Goal: Register for event/course

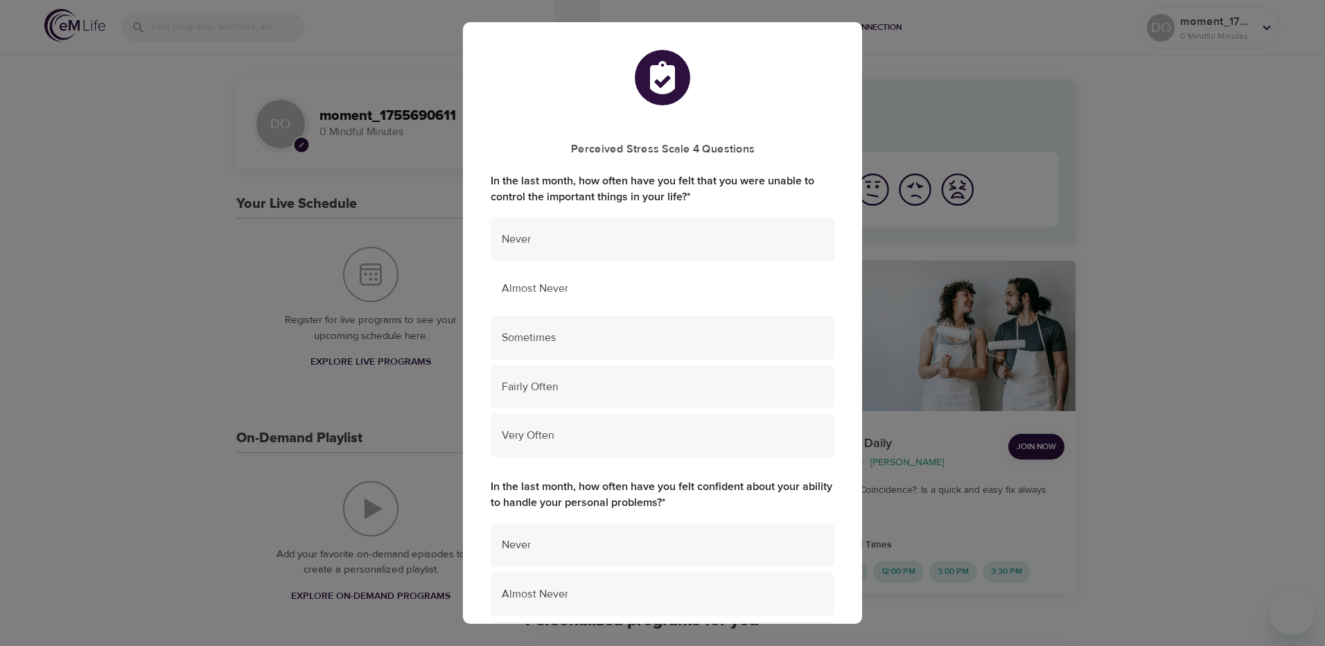
click at [588, 285] on span "Almost Never" at bounding box center [663, 289] width 322 height 16
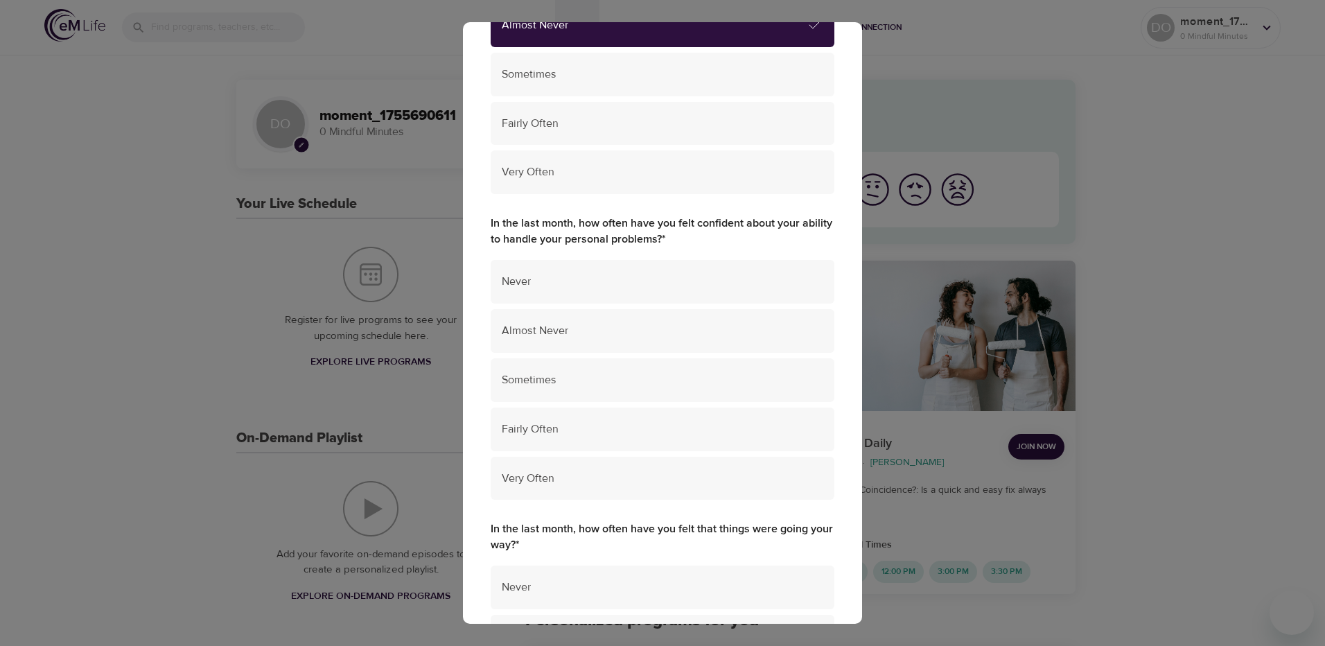
scroll to position [277, 0]
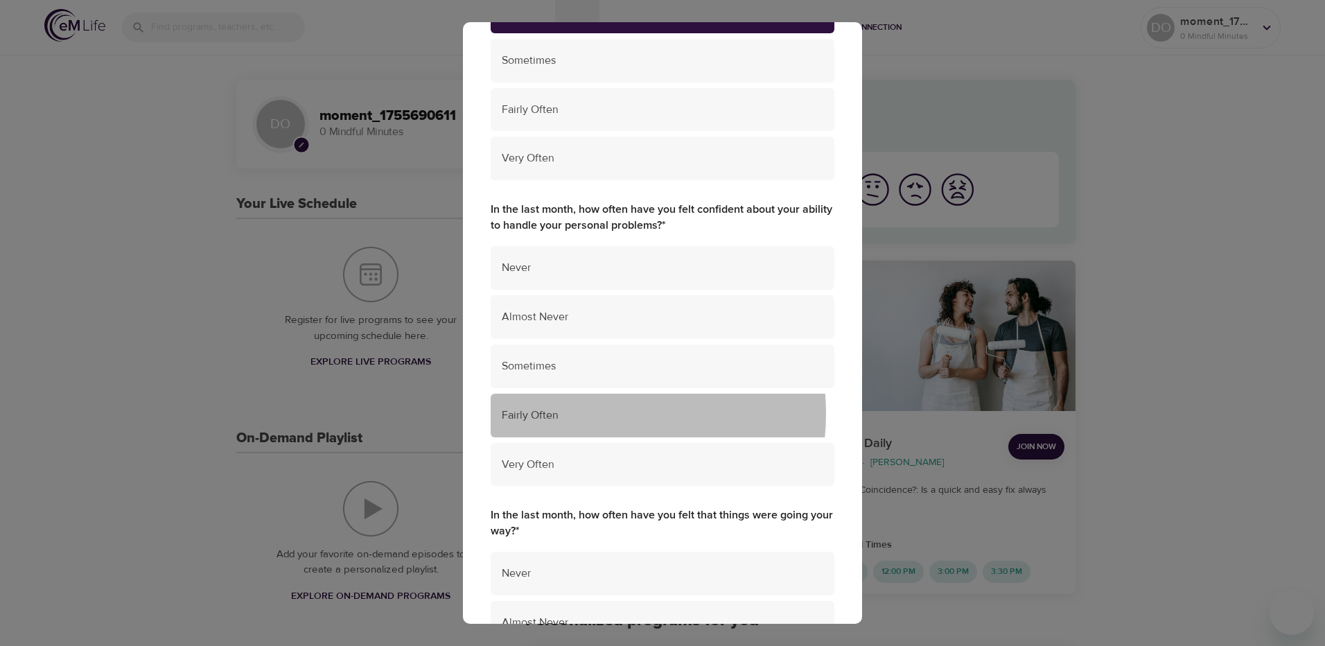
click at [583, 414] on span "Fairly Often" at bounding box center [663, 415] width 322 height 16
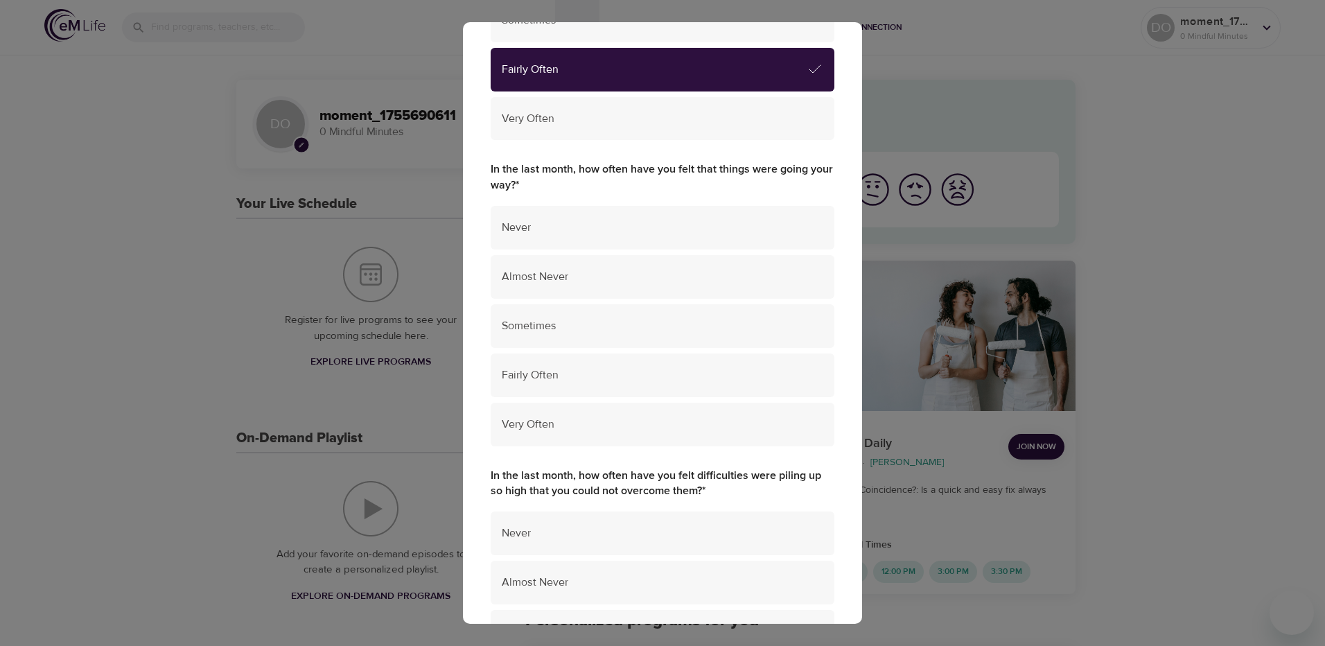
scroll to position [624, 0]
click at [580, 369] on span "Fairly Often" at bounding box center [663, 375] width 322 height 16
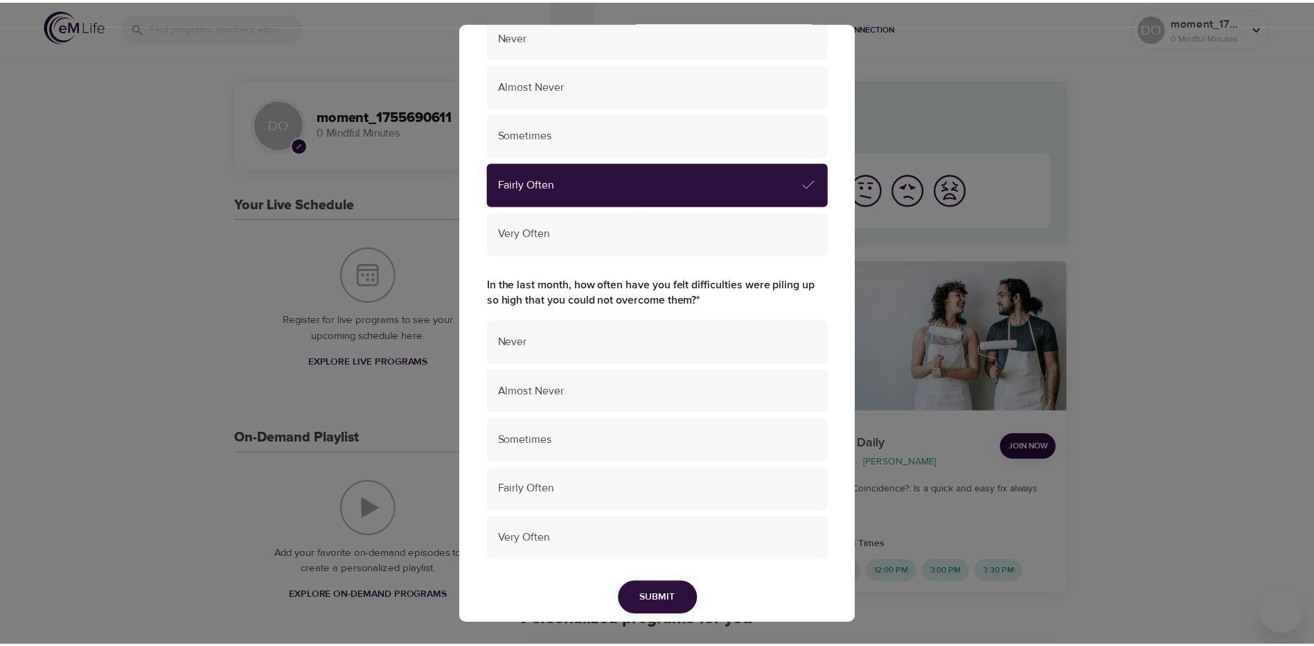
scroll to position [866, 0]
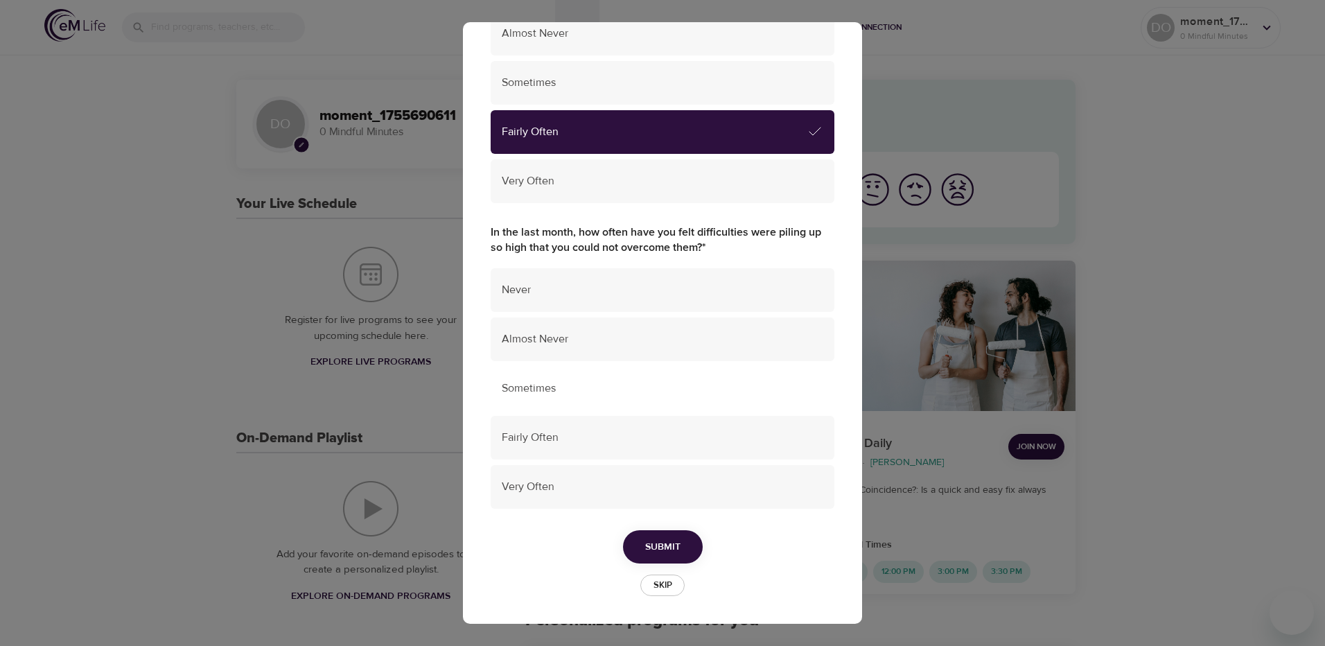
click at [575, 380] on span "Sometimes" at bounding box center [663, 388] width 322 height 16
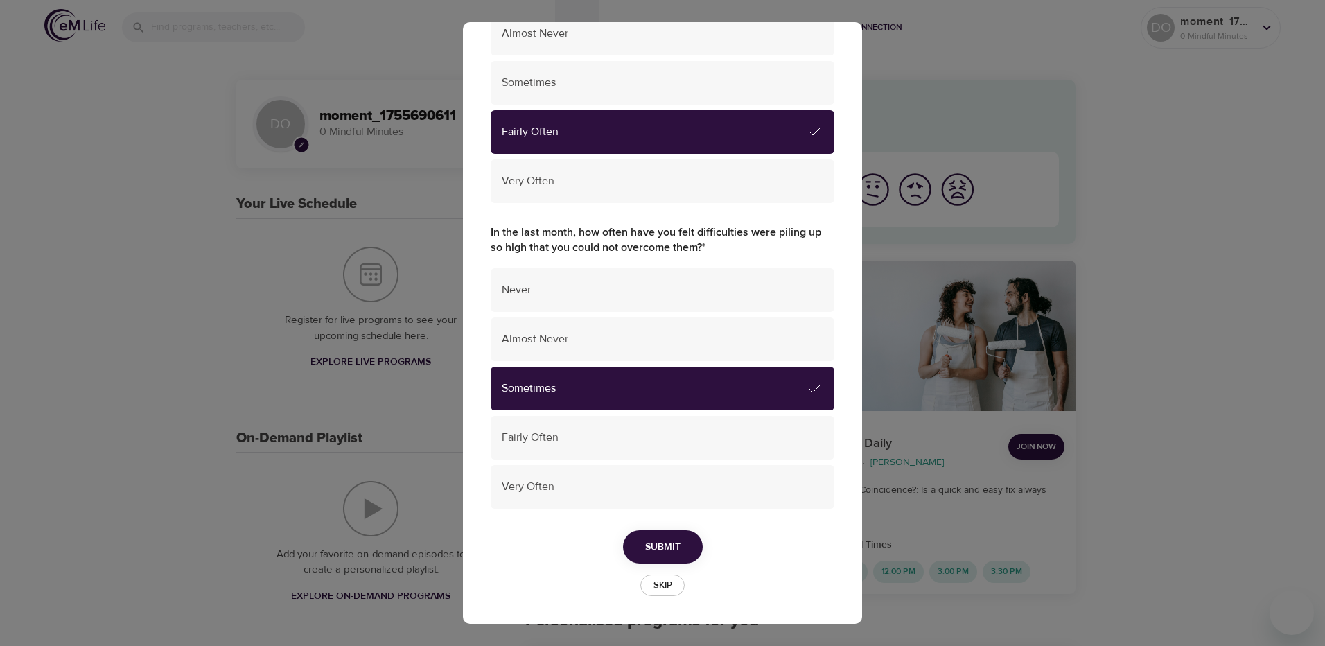
click at [656, 540] on span "Submit" at bounding box center [662, 546] width 35 height 17
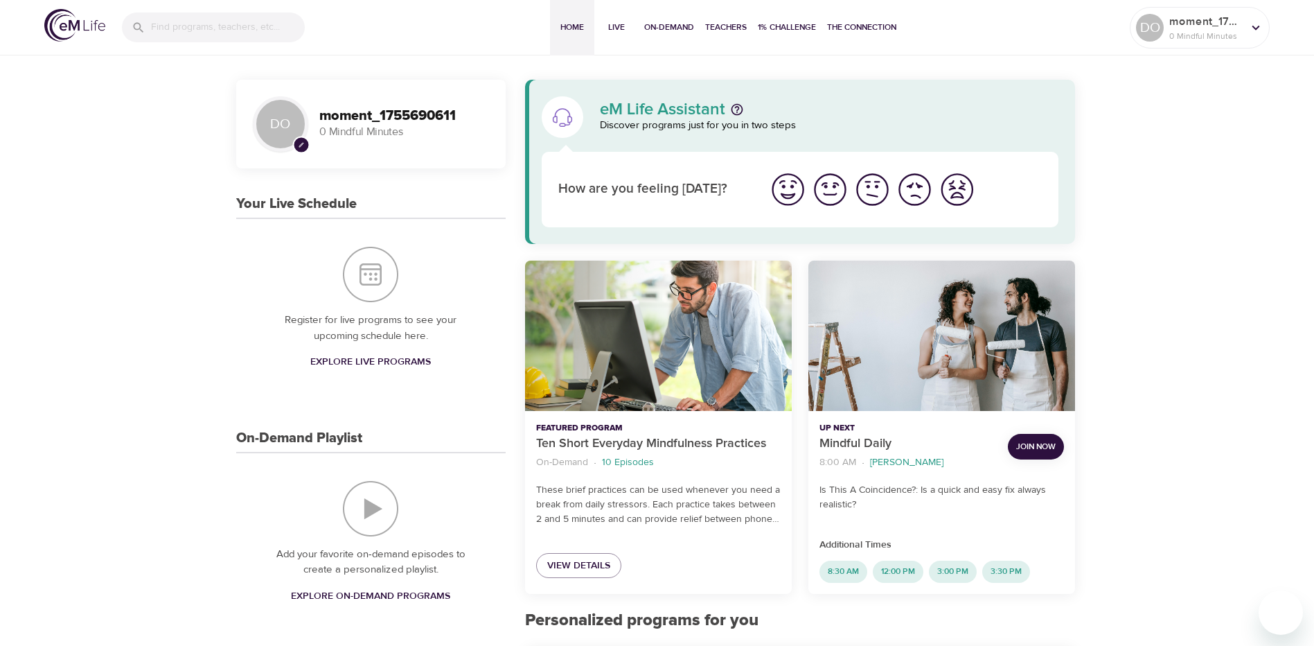
click at [793, 189] on img "I'm feeling great" at bounding box center [788, 189] width 38 height 38
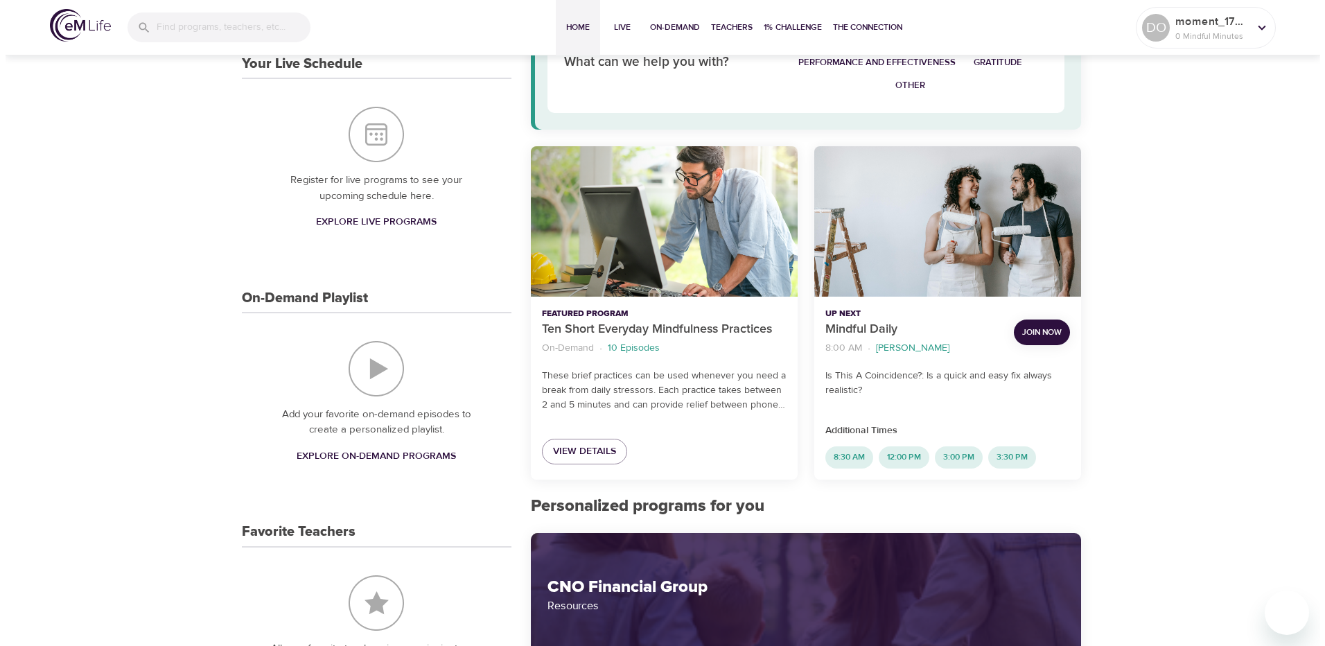
scroll to position [139, 0]
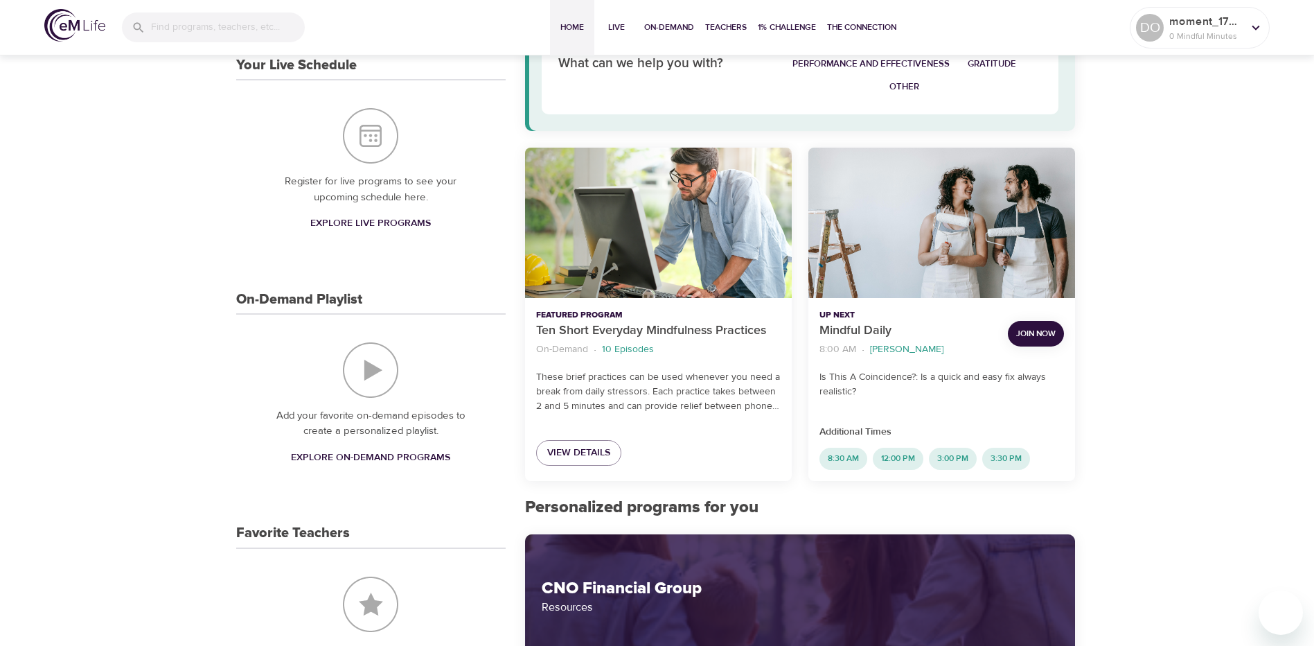
click at [1039, 336] on span "Join Now" at bounding box center [1036, 333] width 39 height 15
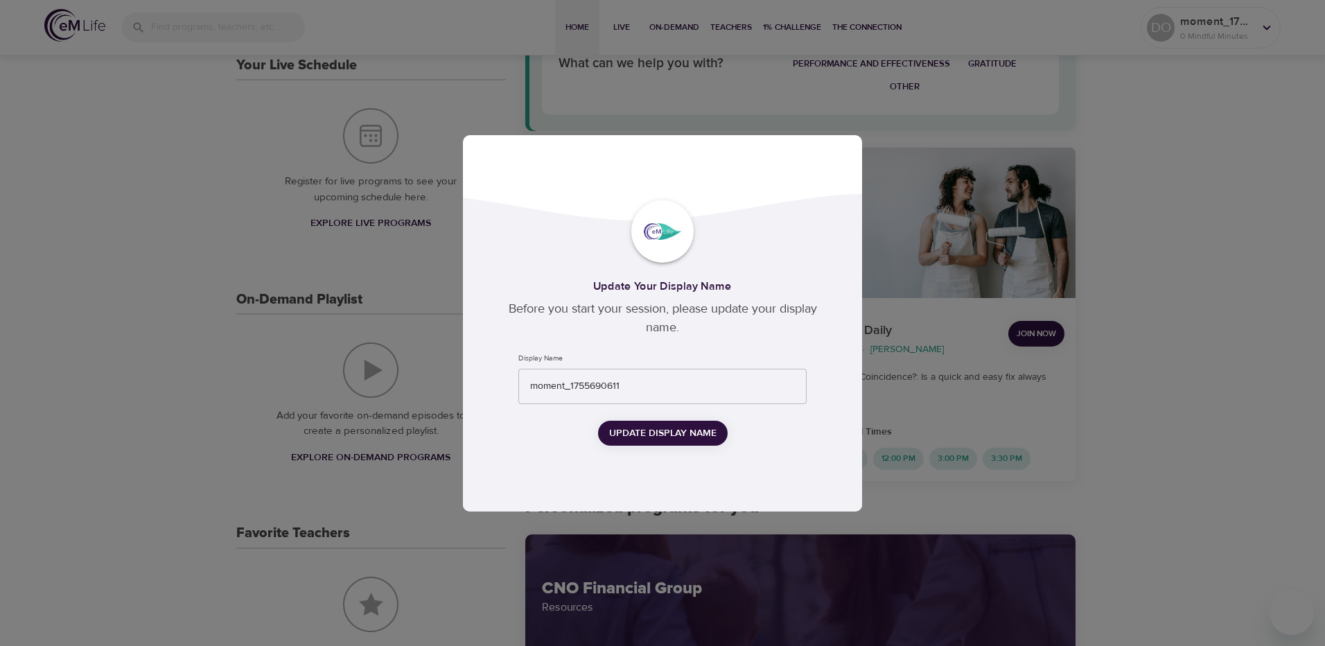
click at [663, 434] on span "Update Display Name" at bounding box center [662, 433] width 107 height 17
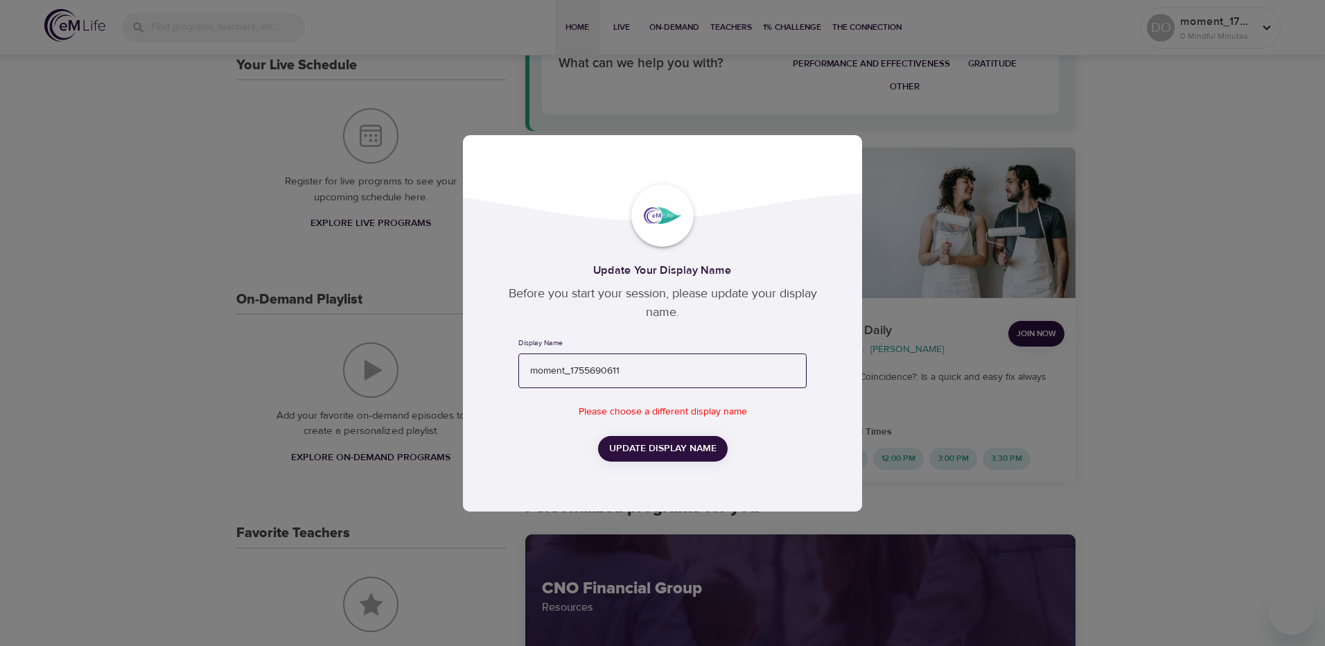
click at [669, 373] on input "moment_1755690611" at bounding box center [662, 370] width 288 height 35
type input "moment_17556906112"
click at [657, 452] on span "Update Display Name" at bounding box center [662, 448] width 107 height 17
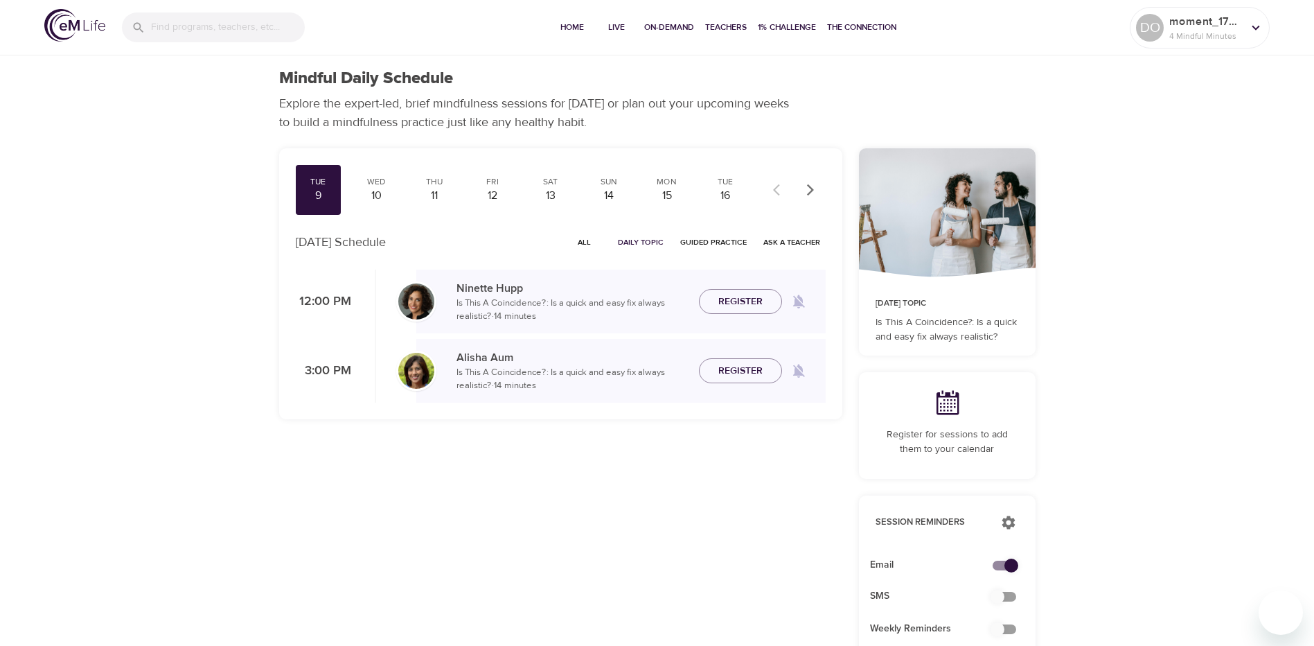
click at [1107, 395] on div "Mindful Daily Schedule Explore the expert-led, brief mindfulness sessions for […" at bounding box center [657, 615] width 1314 height 1231
click at [1128, 426] on div "Mindful Daily Schedule Explore the expert-led, brief mindfulness sessions for […" at bounding box center [657, 615] width 1314 height 1231
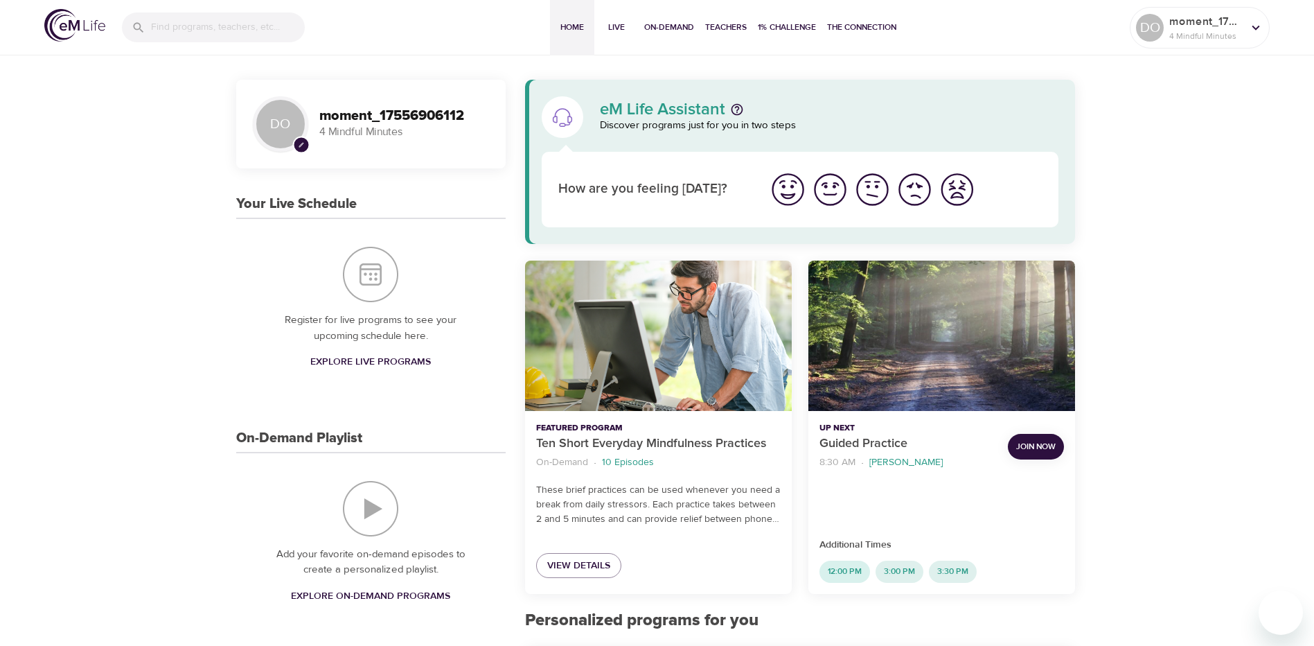
click at [850, 567] on span "12:00 PM" at bounding box center [845, 571] width 51 height 12
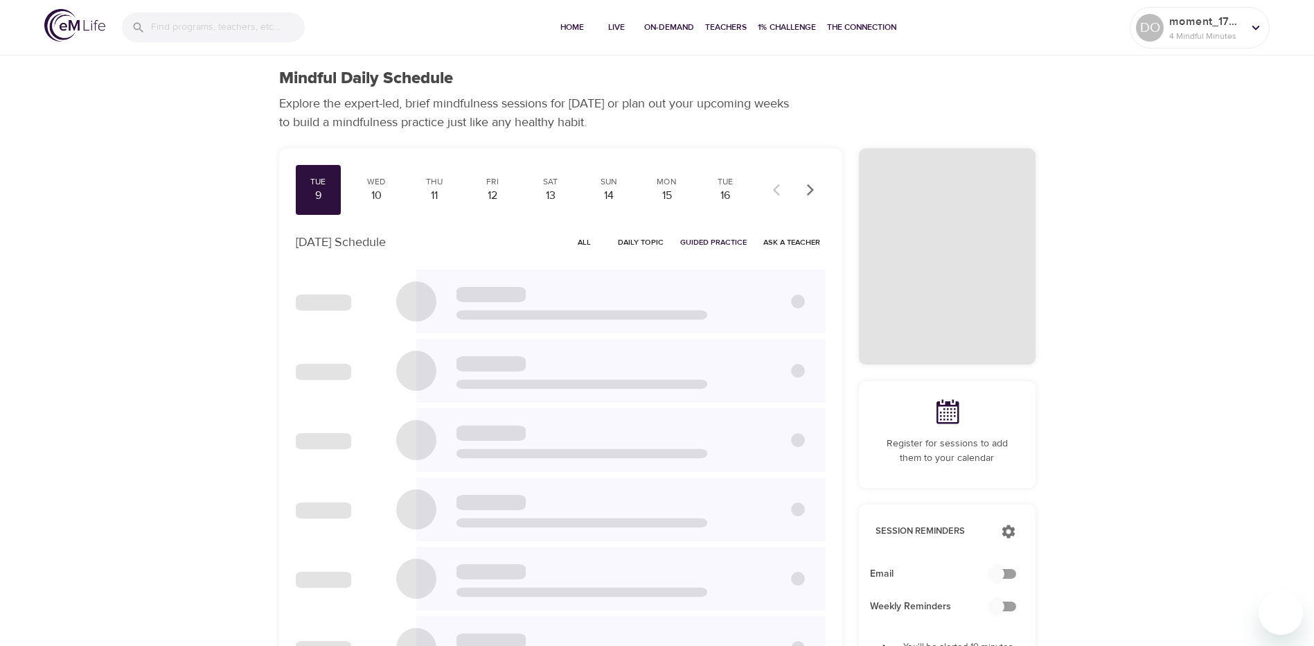
checkbox input "true"
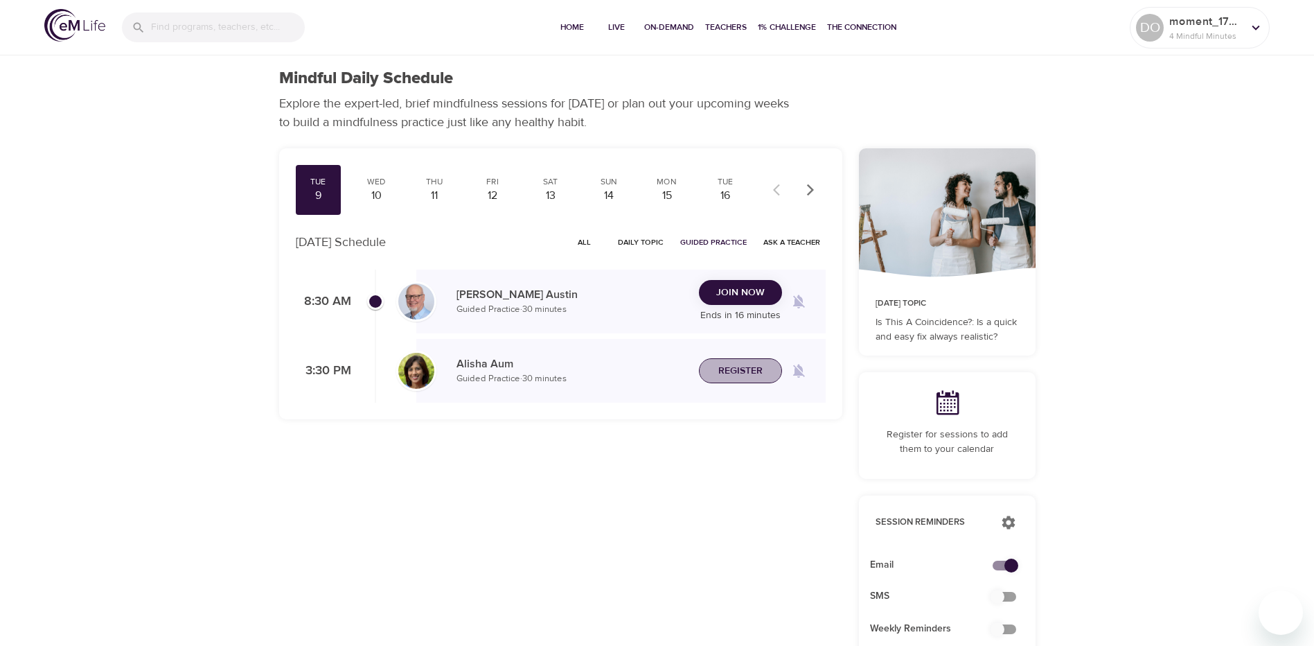
click at [741, 366] on span "Register" at bounding box center [741, 370] width 44 height 17
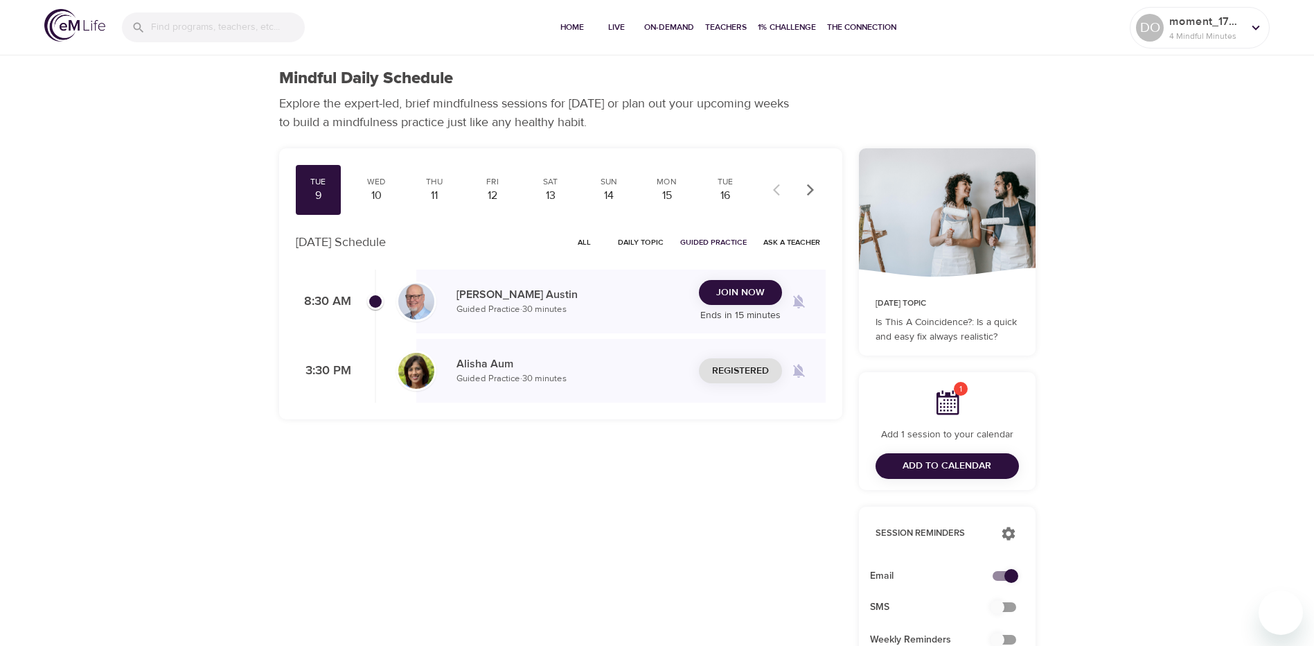
click at [940, 460] on span "Add to Calendar" at bounding box center [947, 465] width 89 height 17
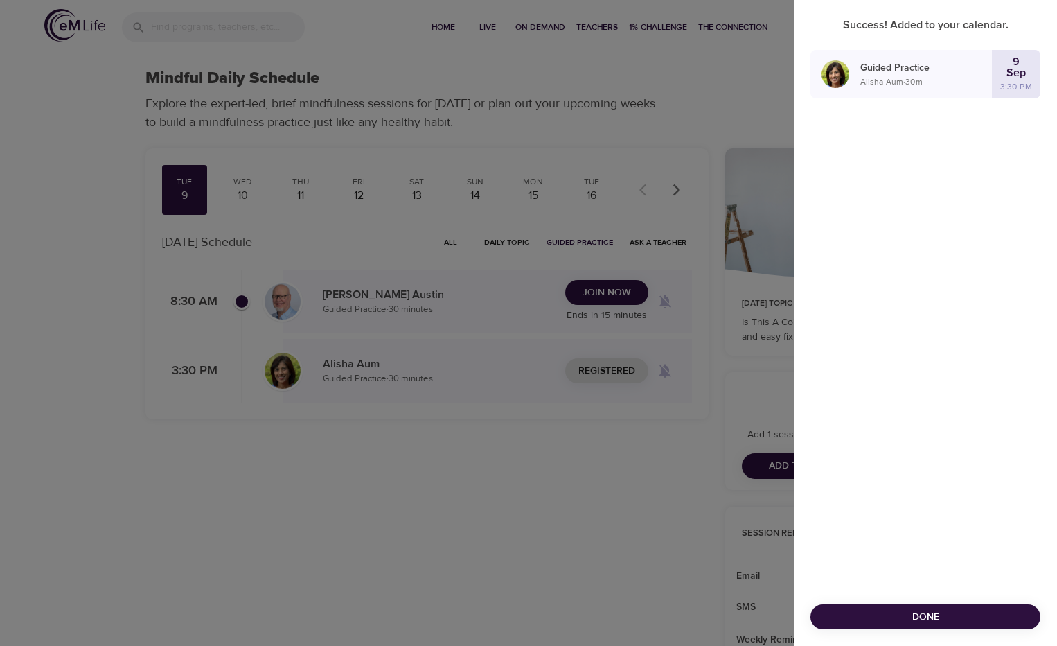
click at [547, 510] on div at bounding box center [528, 323] width 1057 height 646
